Goal: Task Accomplishment & Management: Manage account settings

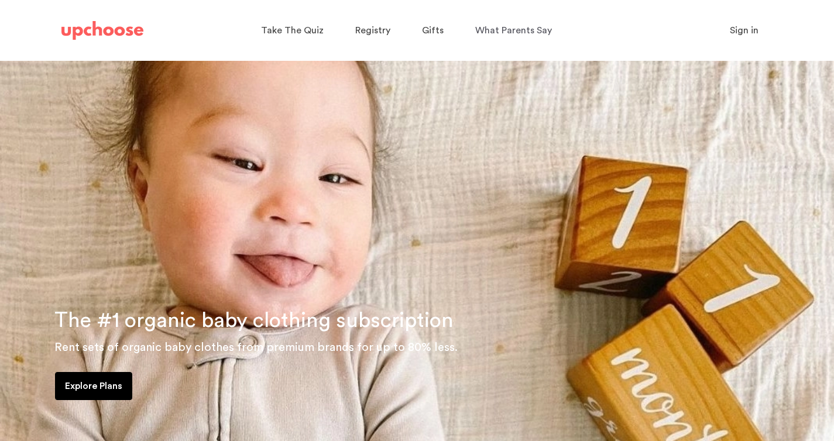
click at [750, 33] on span "Sign in" at bounding box center [744, 30] width 29 height 9
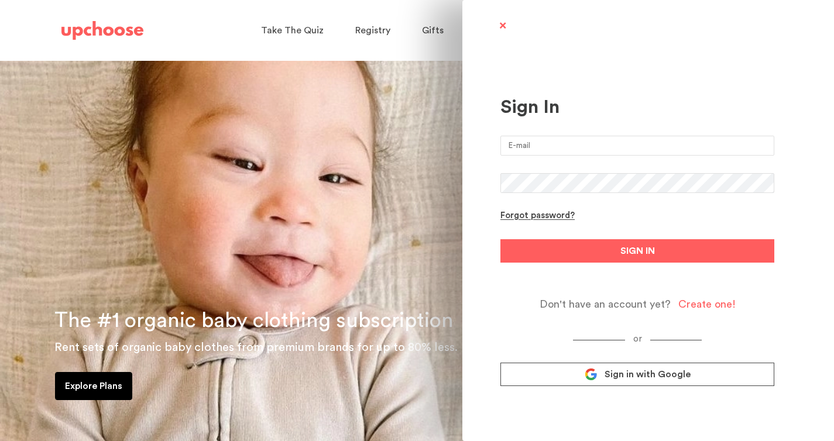
type input "erica.b.skinner@gmail.com"
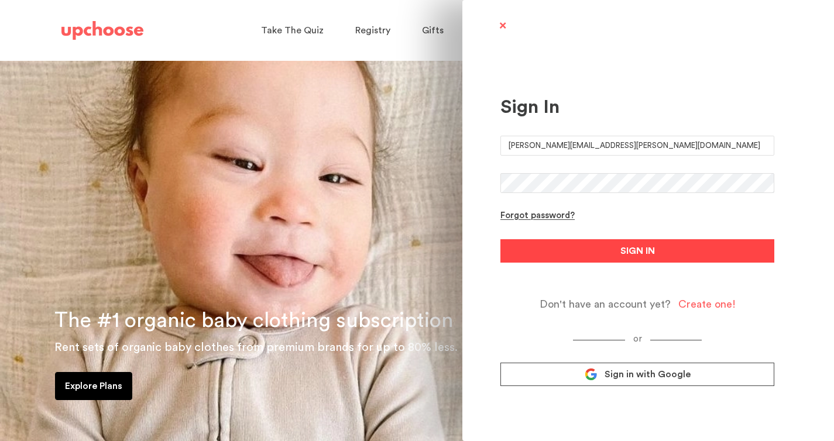
click at [601, 253] on button "SIGN IN" at bounding box center [637, 250] width 274 height 23
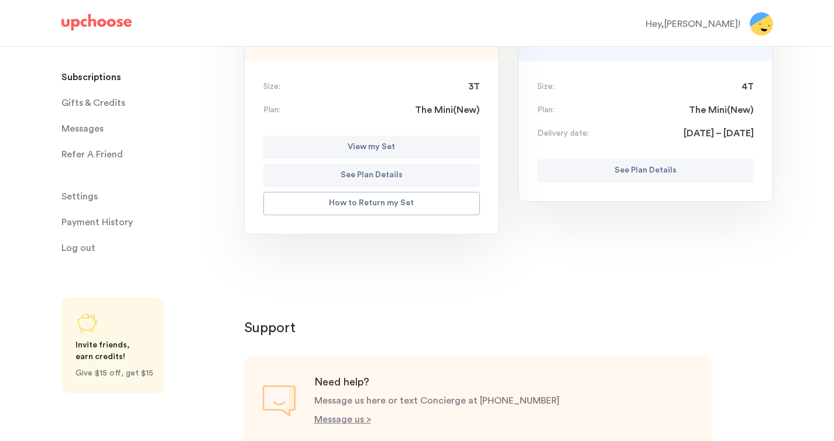
scroll to position [220, 0]
